Goal: Transaction & Acquisition: Obtain resource

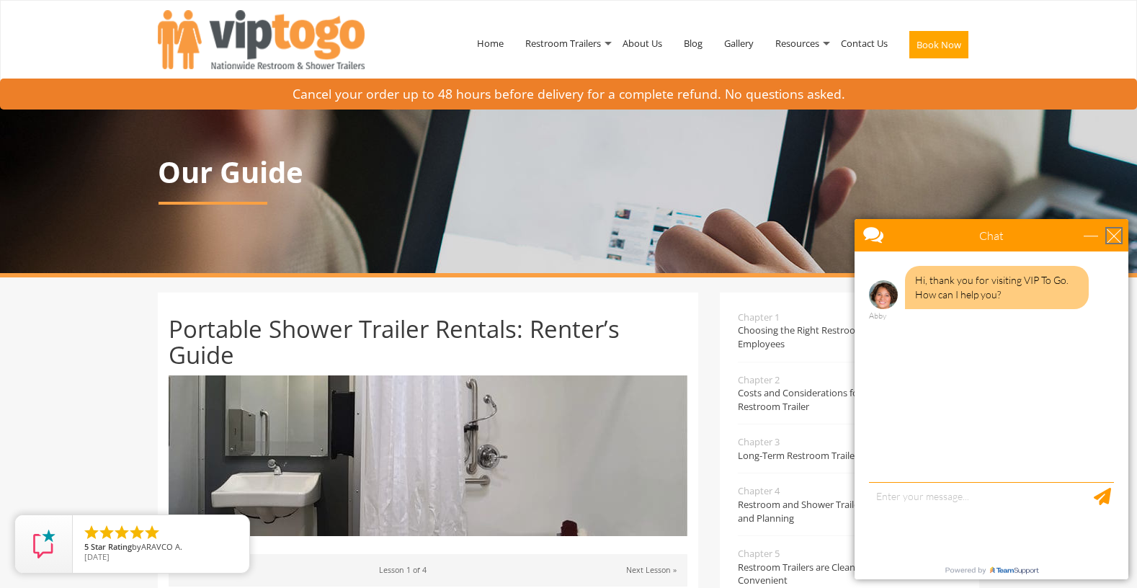
click at [1112, 236] on div "close" at bounding box center [1114, 235] width 14 height 14
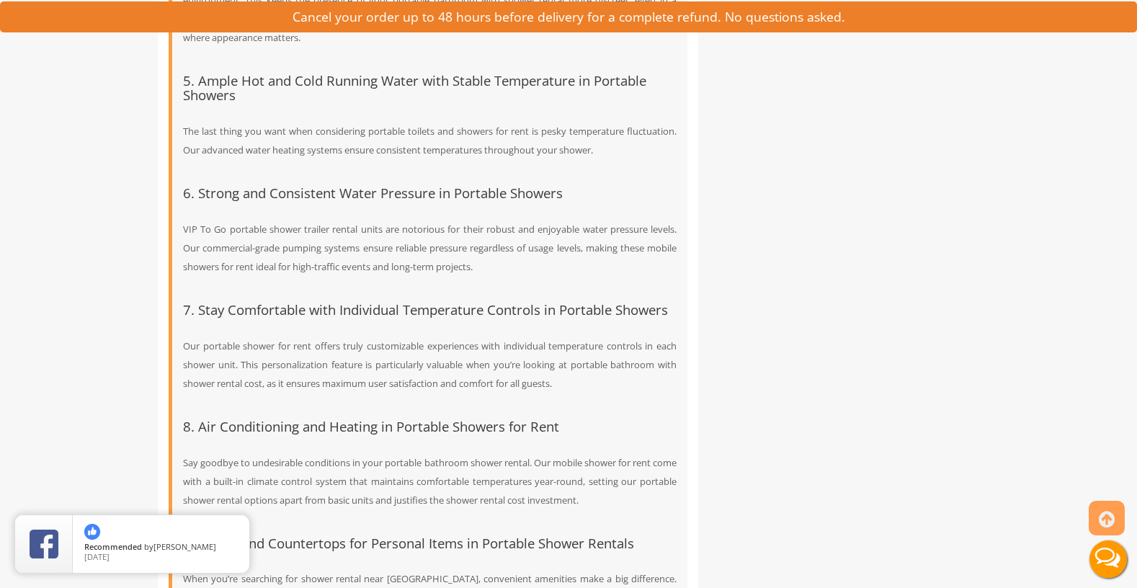
scroll to position [4862, 0]
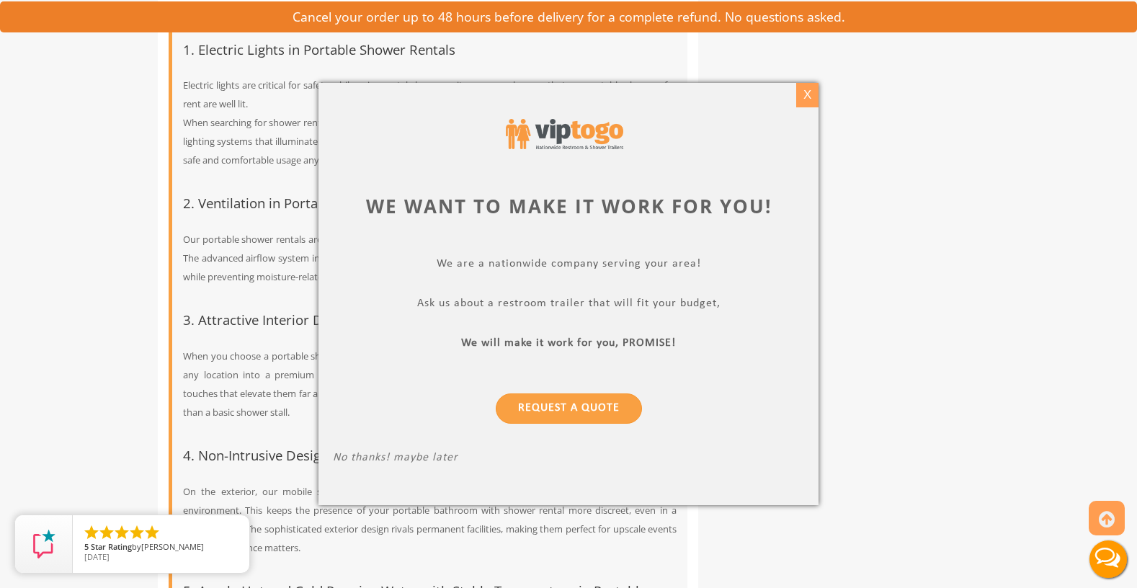
click at [802, 93] on div "X" at bounding box center [807, 95] width 22 height 24
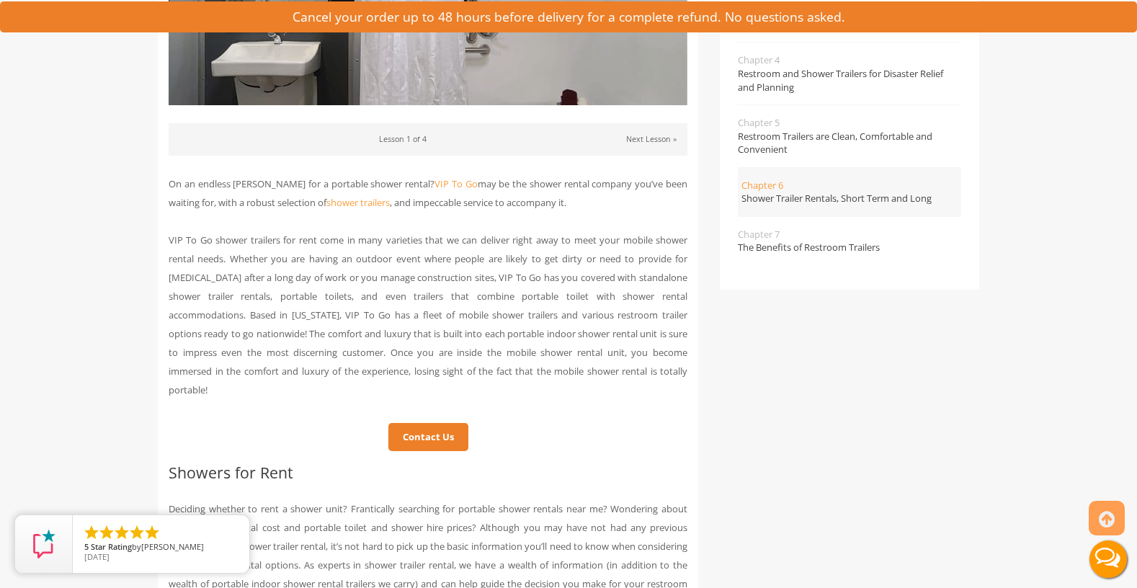
scroll to position [0, 0]
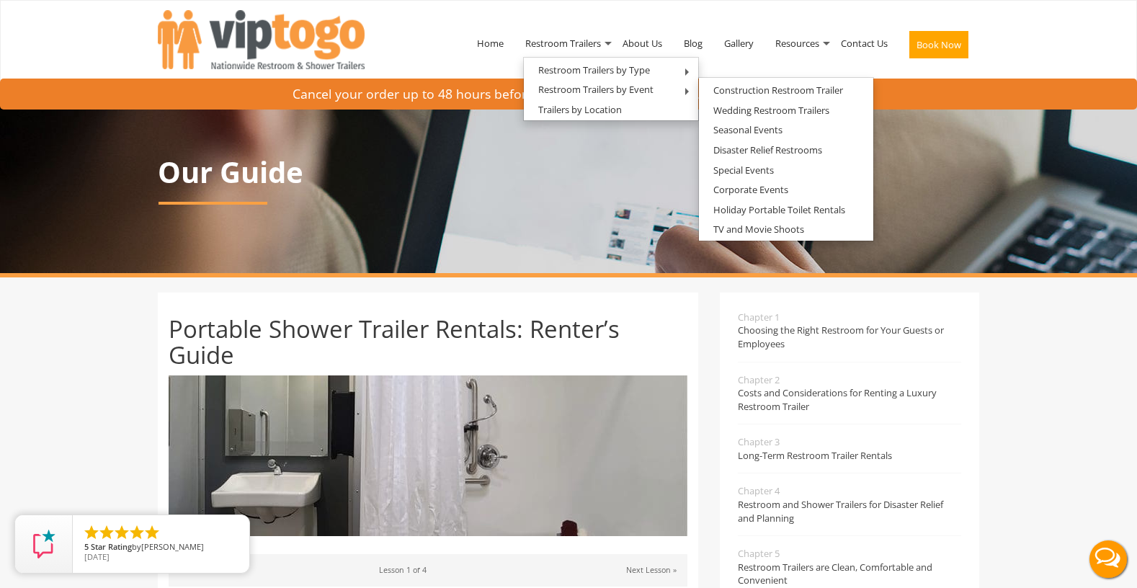
click at [1102, 559] on button "Live Chat" at bounding box center [1108, 559] width 58 height 58
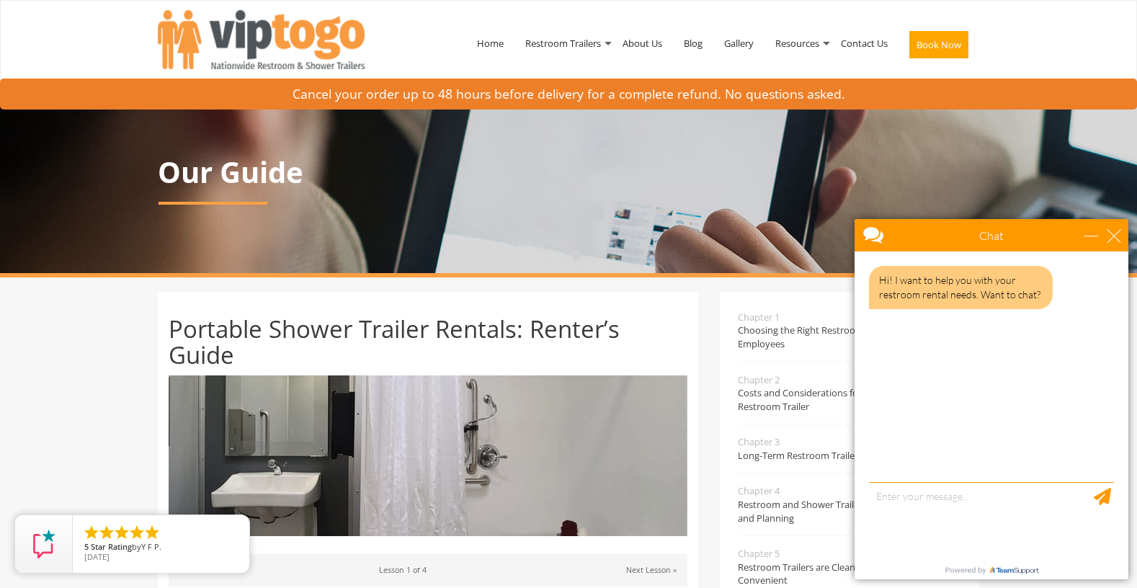
click at [957, 481] on div "Hi! I want to help you with your restroom rental needs. Want to chat?" at bounding box center [991, 368] width 274 height 234
click at [955, 473] on div "Hi! I want to help you with your restroom rental needs. Want to chat?" at bounding box center [991, 368] width 274 height 234
click at [950, 499] on textarea "type your message" at bounding box center [991, 520] width 245 height 76
type textarea "Yes"
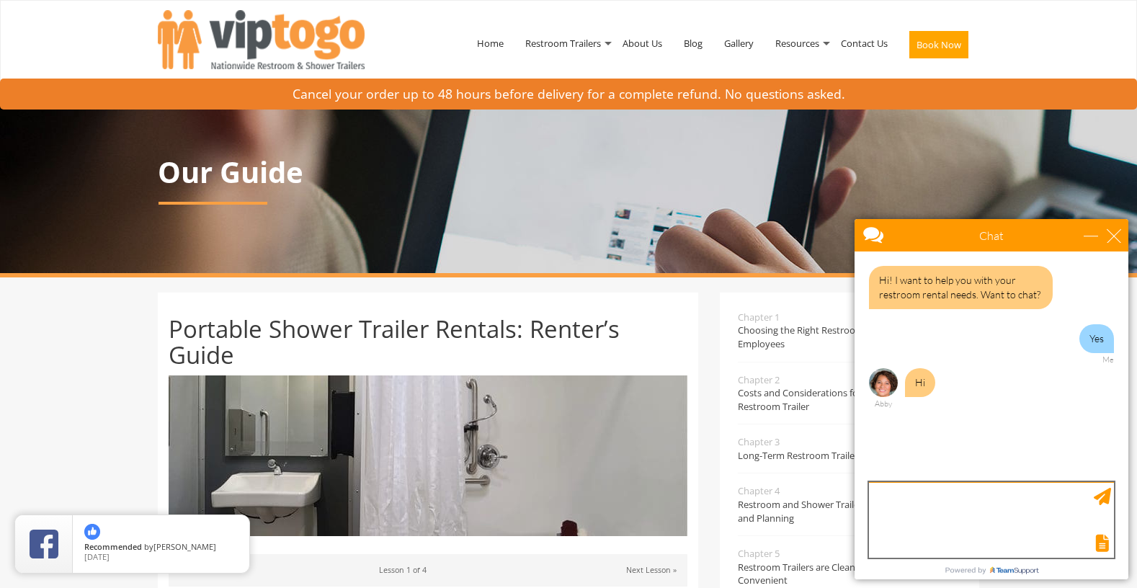
type textarea "H"
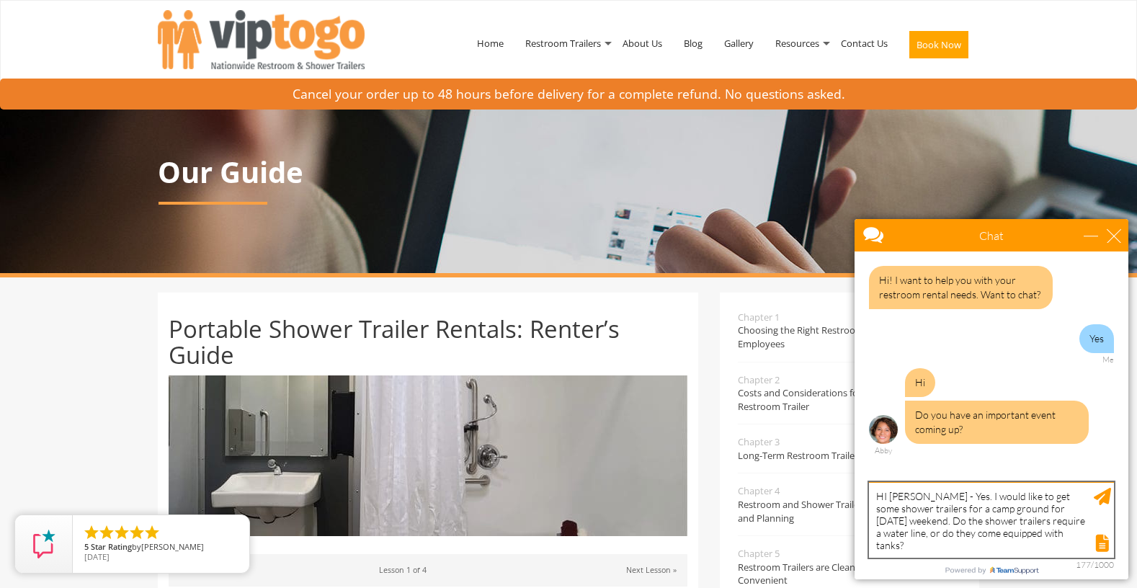
type textarea "HI [PERSON_NAME] - Yes. I would like to get some shower trailers for a camp gro…"
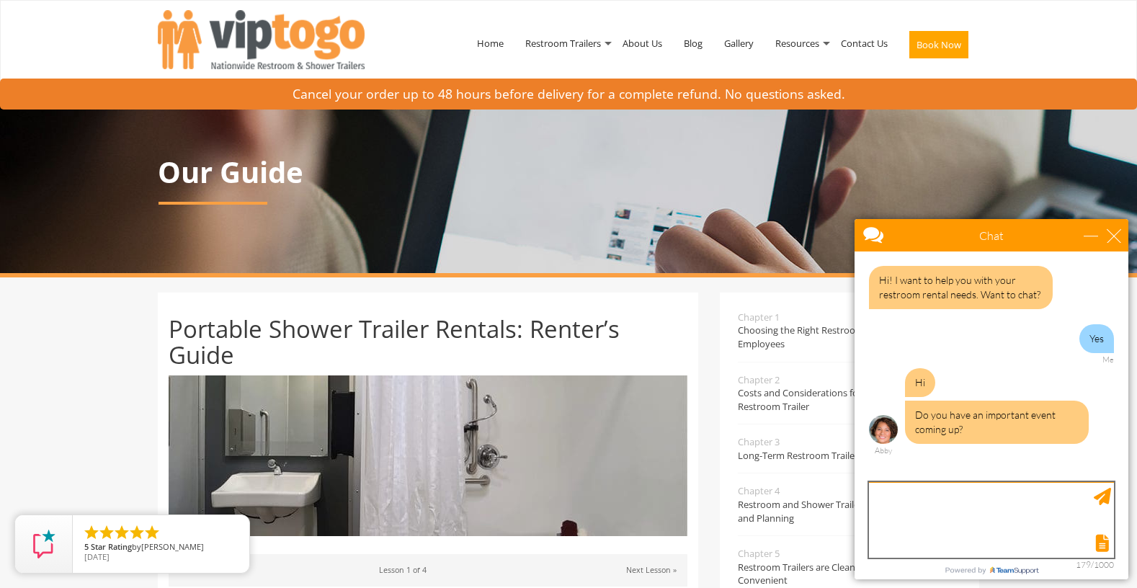
scroll to position [89, 0]
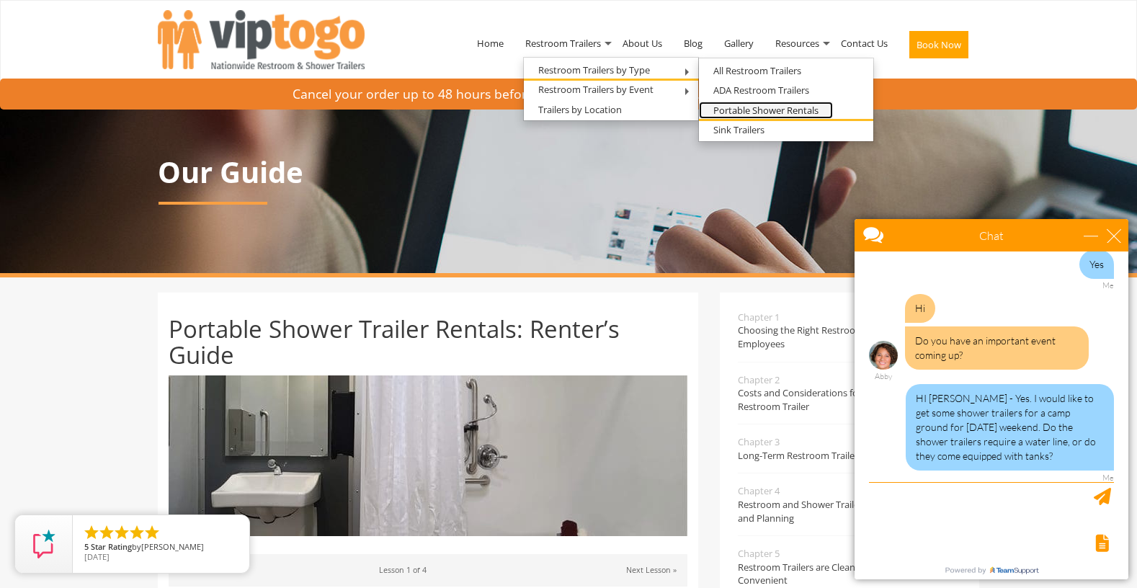
click at [746, 107] on link "Portable Shower Rentals" at bounding box center [766, 111] width 134 height 18
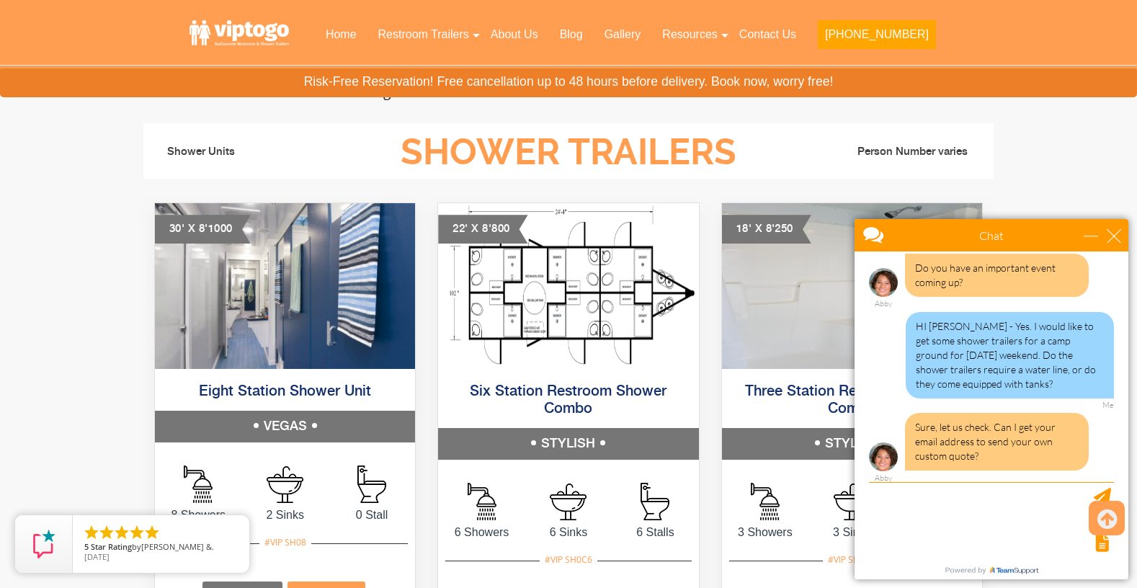
scroll to position [656, 0]
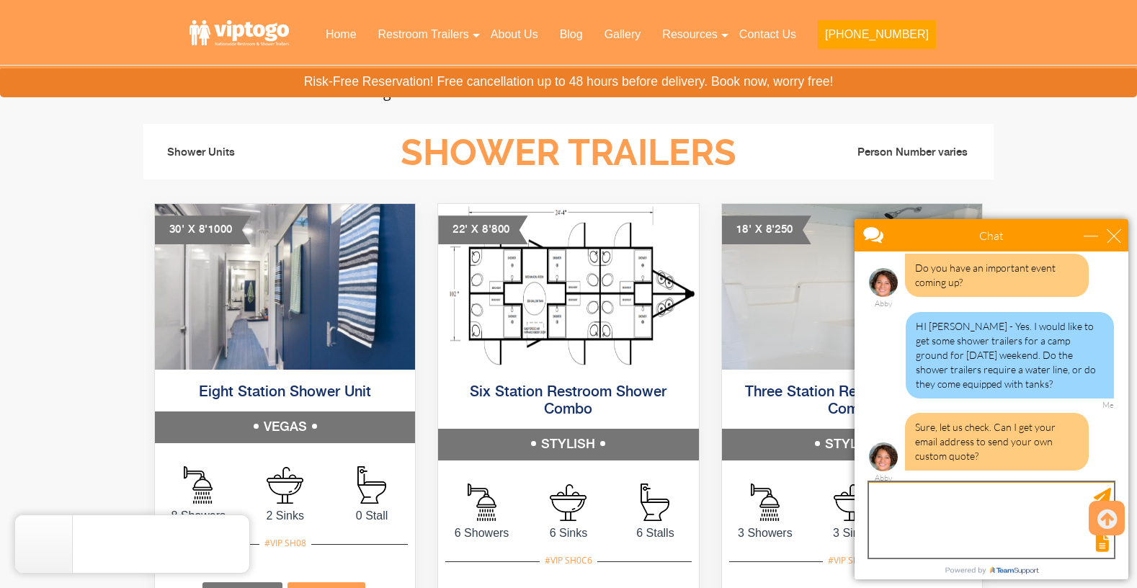
click at [929, 495] on textarea "type your message" at bounding box center [991, 520] width 245 height 76
click at [955, 496] on textarea "[PERSON_NAME][EMAIL_ADDRESS][DOMAIN_NAME]" at bounding box center [991, 520] width 245 height 76
type textarea "[PERSON_NAME][EMAIL_ADDRESS][DOMAIN_NAME]"
click at [1032, 496] on textarea "[PERSON_NAME][EMAIL_ADDRESS][DOMAIN_NAME]" at bounding box center [991, 520] width 245 height 76
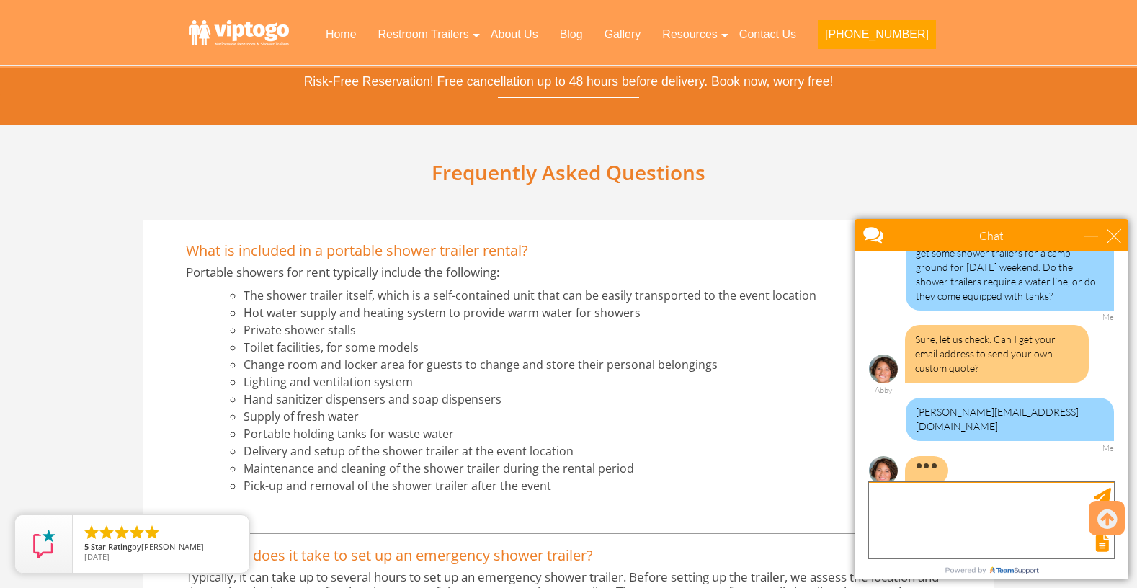
scroll to position [220, 0]
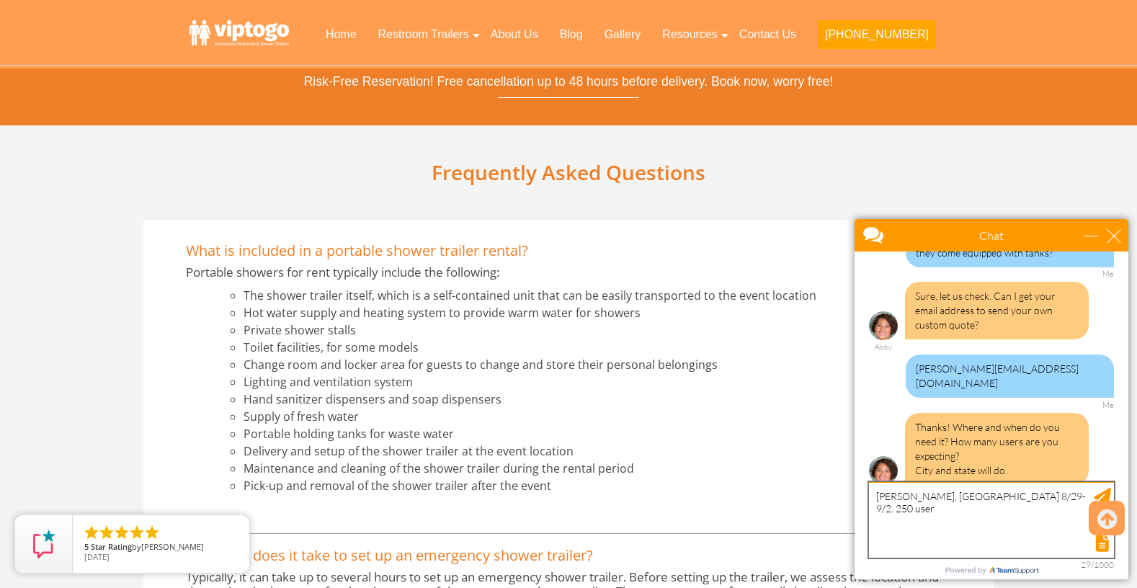
type textarea "[PERSON_NAME], [GEOGRAPHIC_DATA] 8/29-9/2. 250 users"
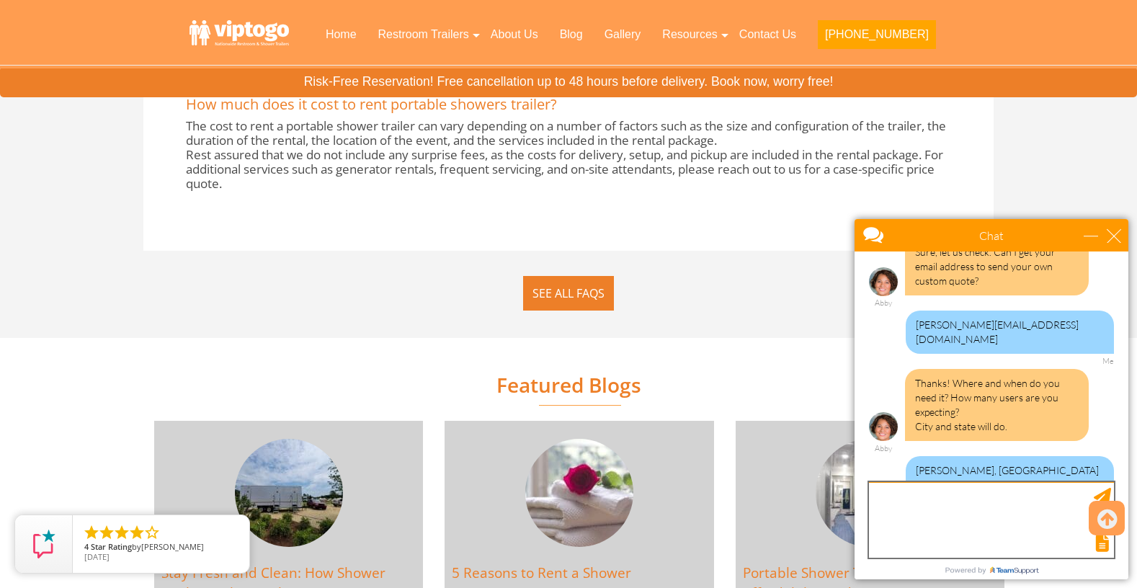
scroll to position [3246, 0]
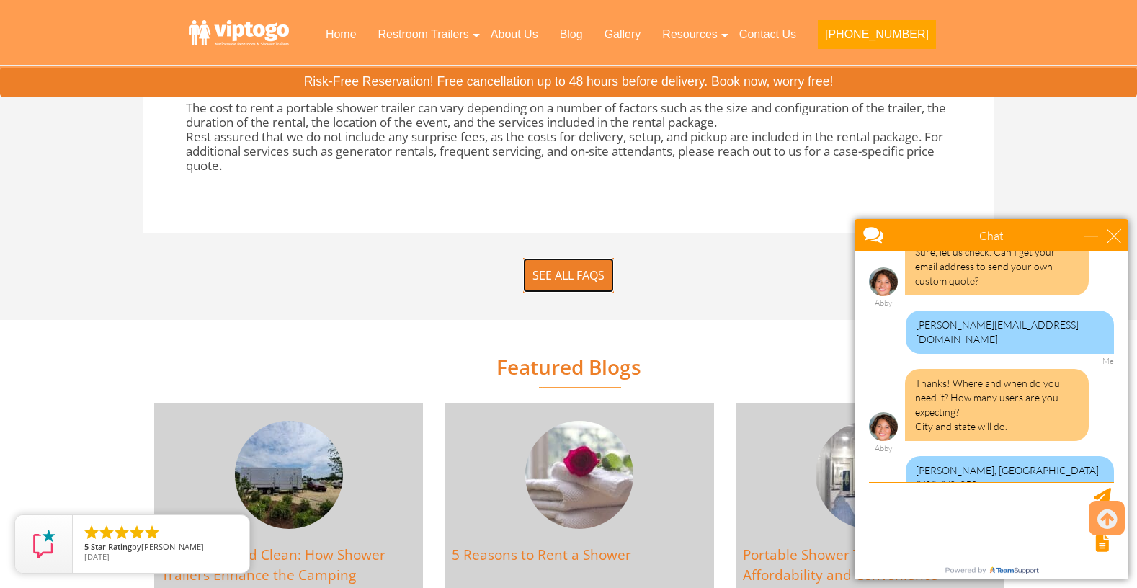
click at [554, 280] on link "SEE ALL FAQs" at bounding box center [568, 275] width 91 height 35
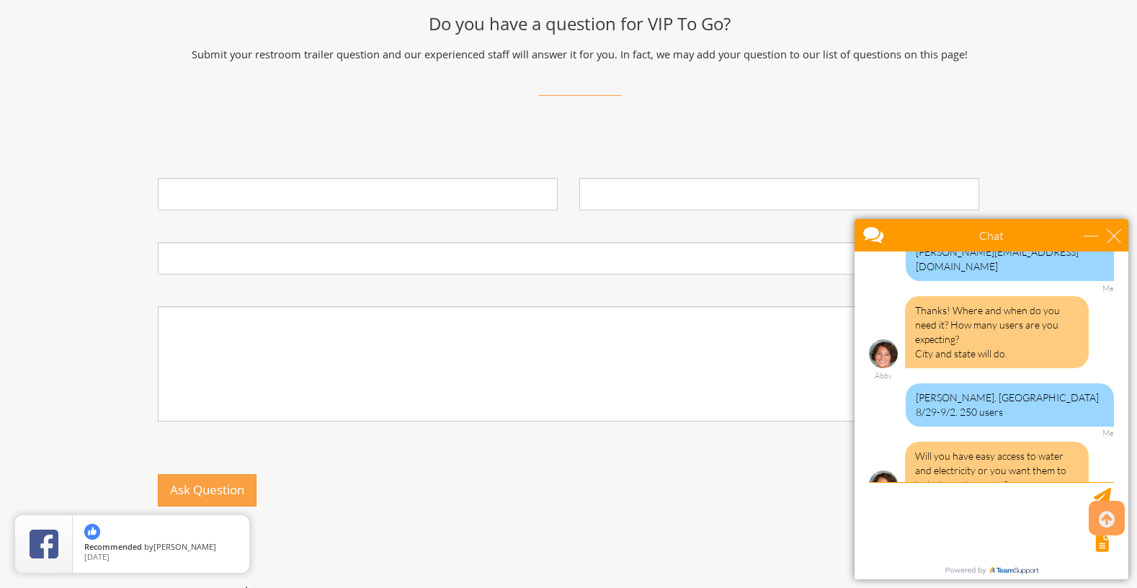
scroll to position [1050, 0]
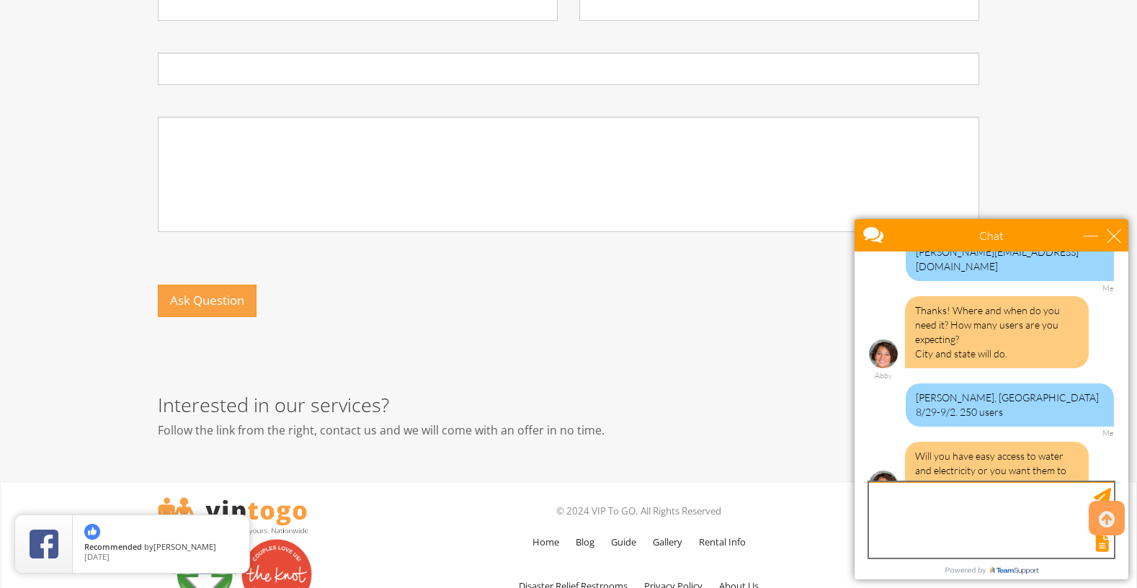
click at [950, 504] on textarea "type your message" at bounding box center [991, 520] width 245 height 76
type textarea "Will have access to electricity, but not water."
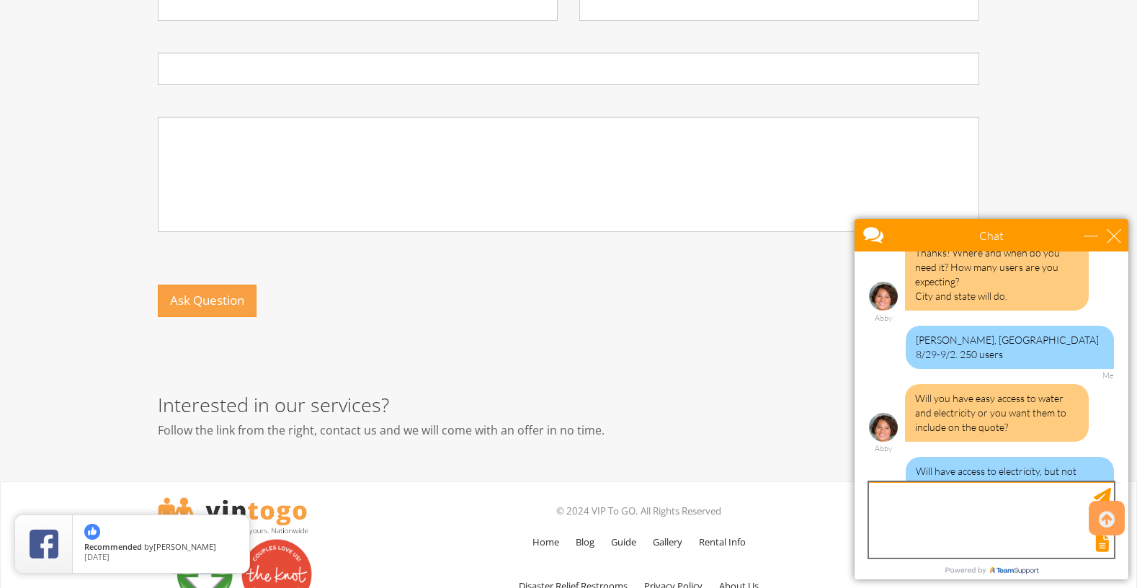
scroll to position [438, 0]
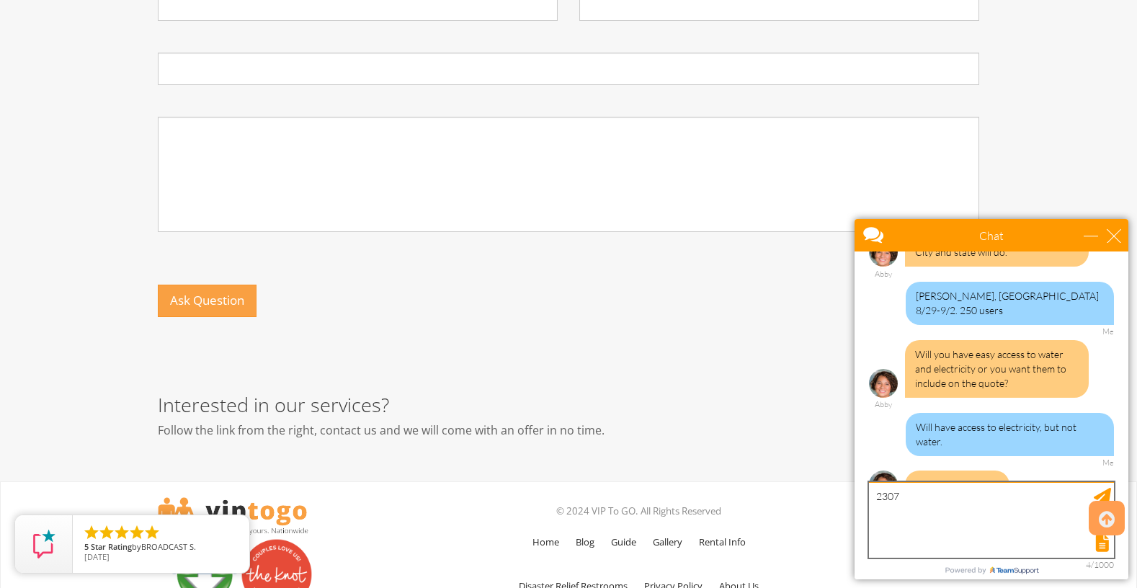
type textarea "23072"
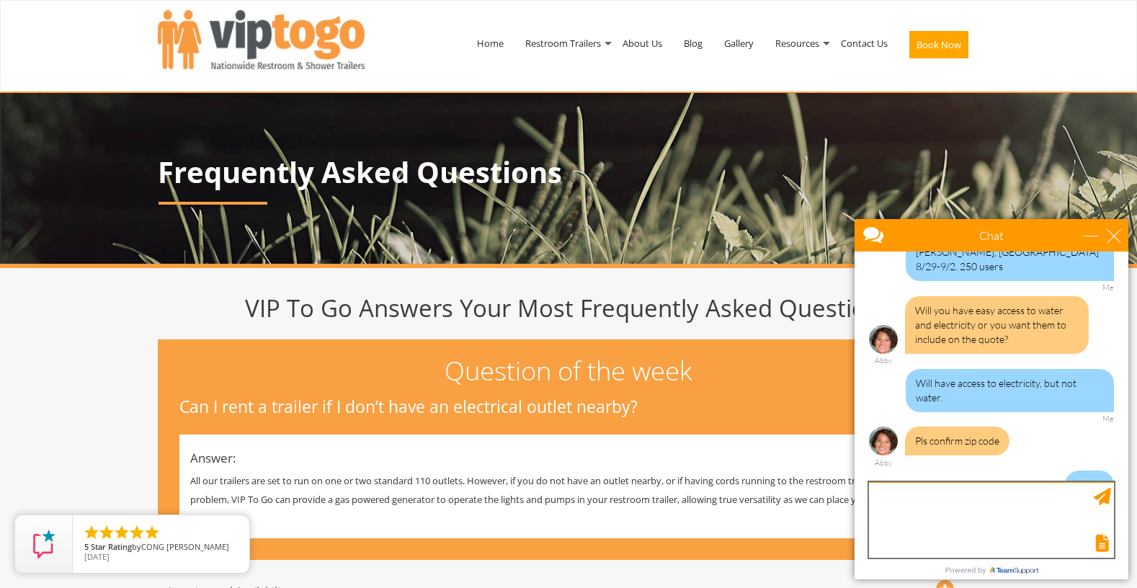
scroll to position [540, 0]
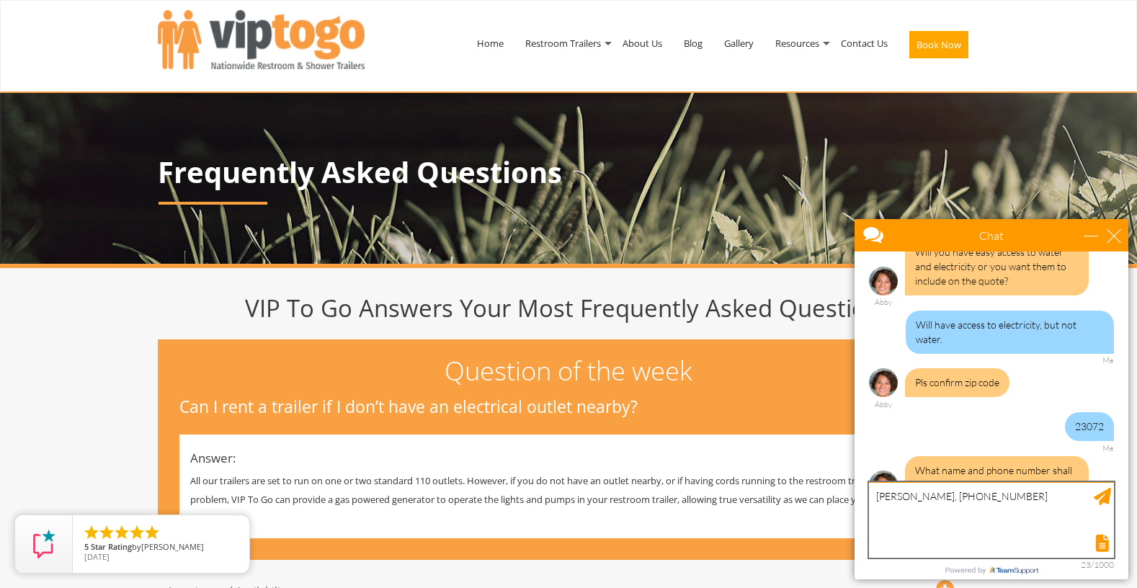
type textarea "Rudy Heinatz, 757-713-2203"
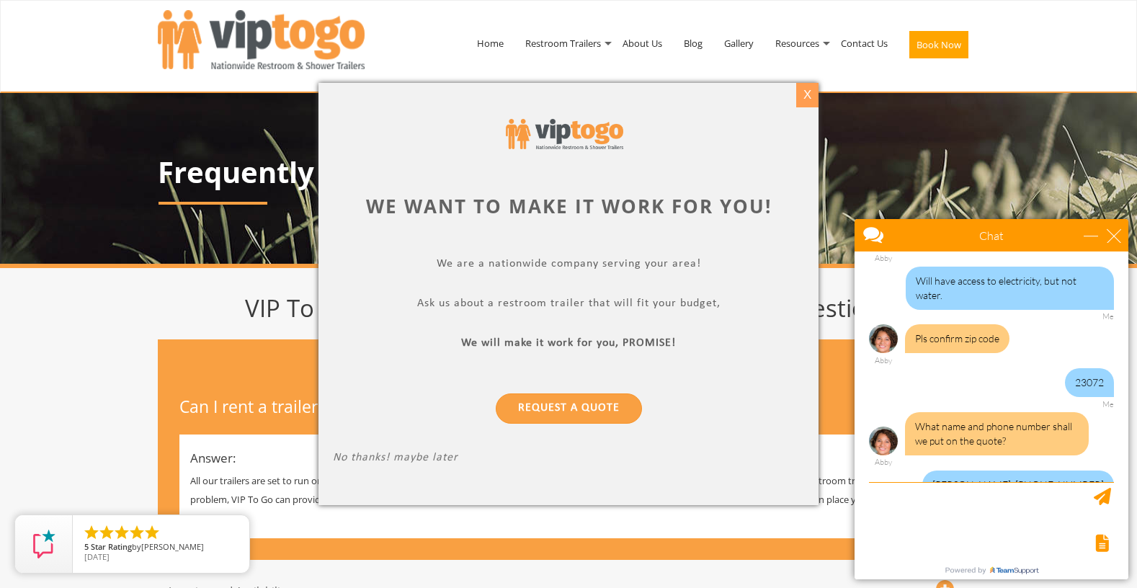
click at [811, 94] on div "X" at bounding box center [807, 95] width 22 height 24
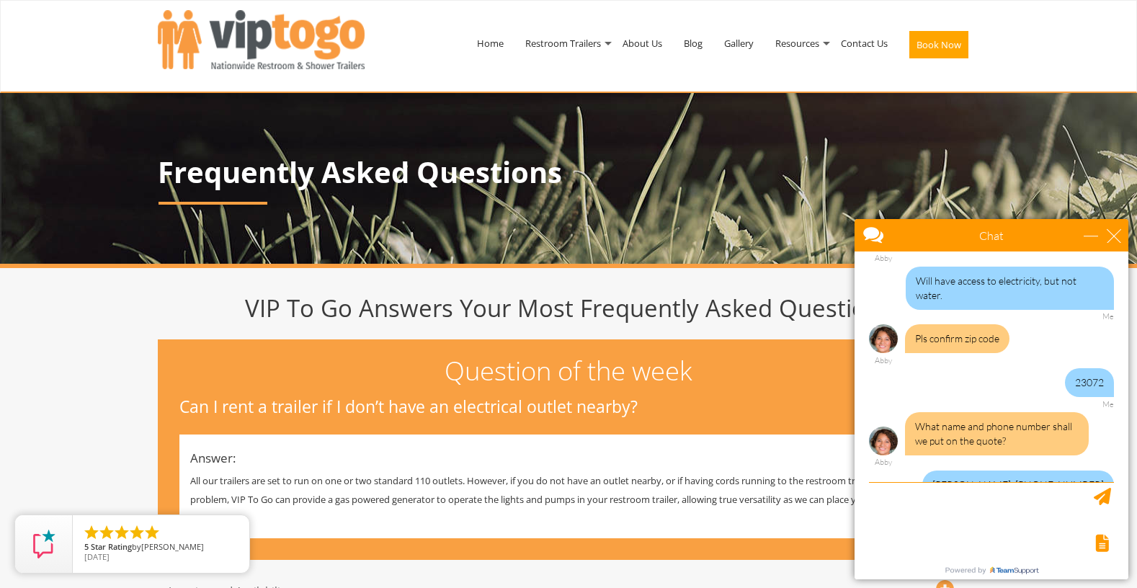
scroll to position [718, 0]
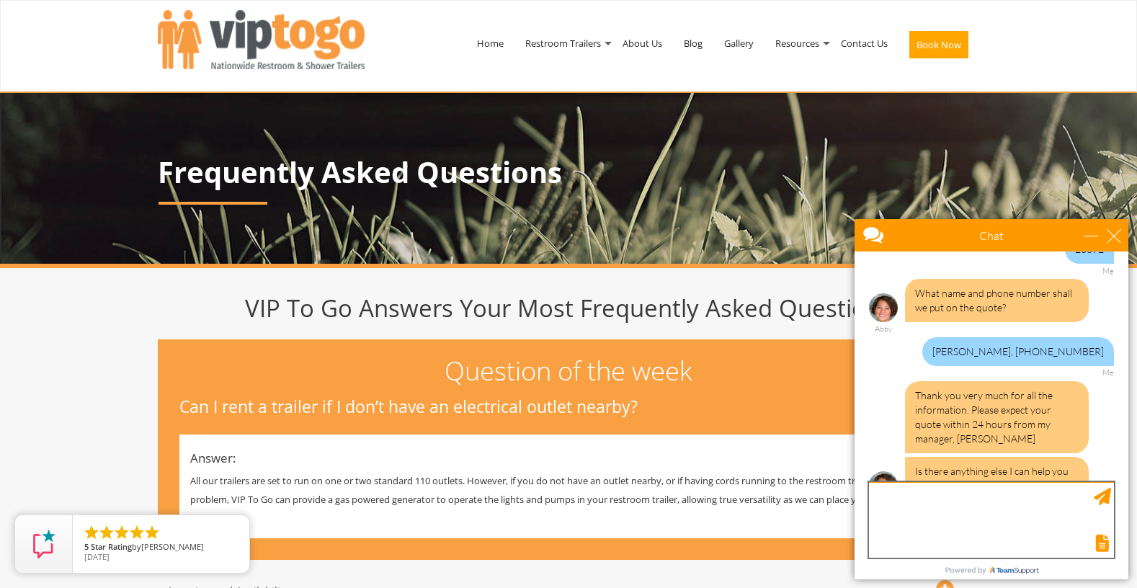
click at [996, 517] on textarea "type your message" at bounding box center [991, 520] width 245 height 76
type textarea "No, that's it. Thanks"
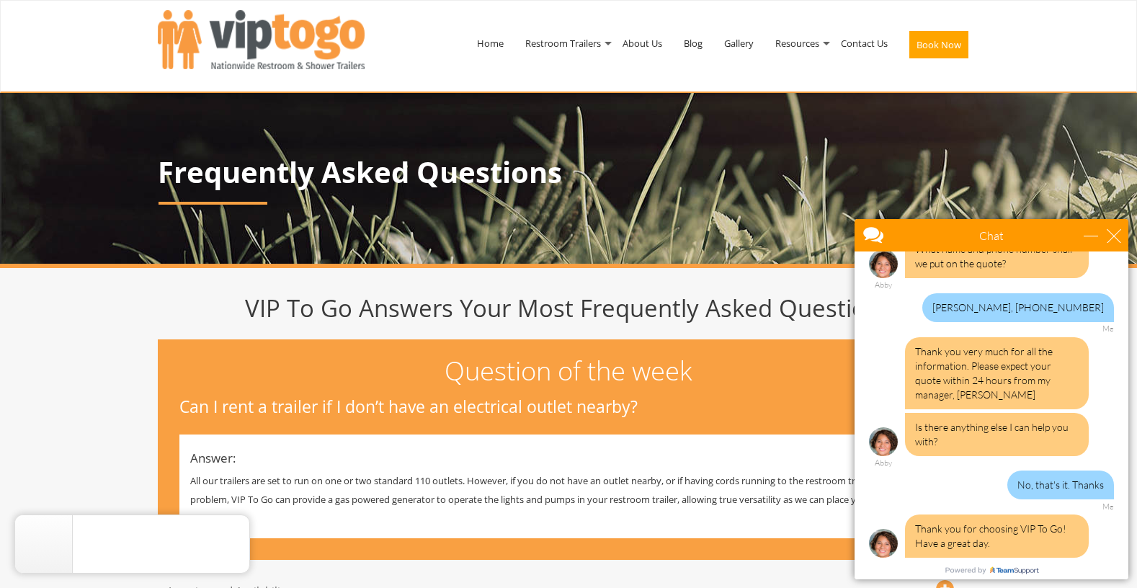
scroll to position [975, 0]
